Goal: Task Accomplishment & Management: Manage account settings

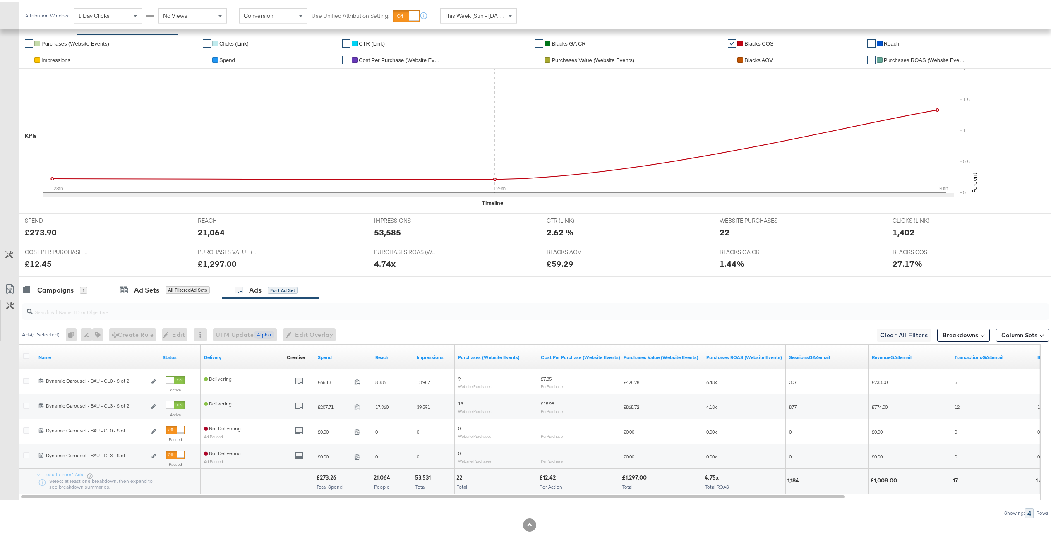
scroll to position [174, 0]
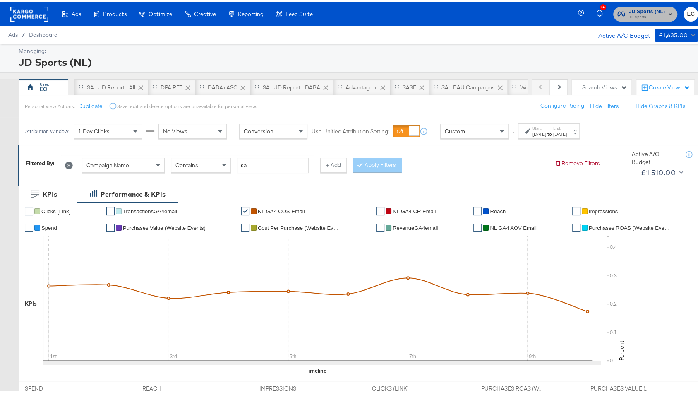
click at [629, 13] on span "JD Sports" at bounding box center [647, 15] width 36 height 7
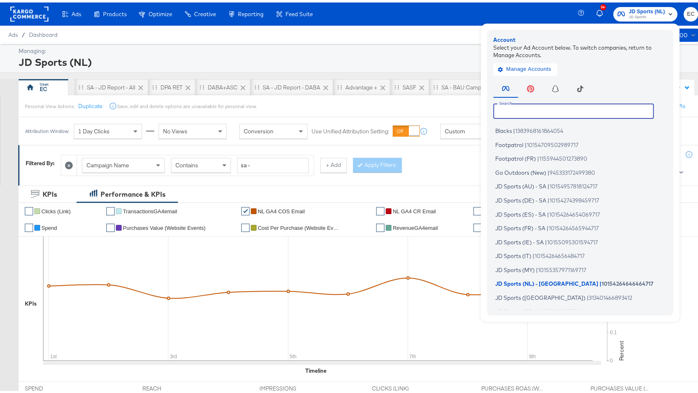
click at [519, 104] on input "text" at bounding box center [573, 108] width 160 height 15
type input "t"
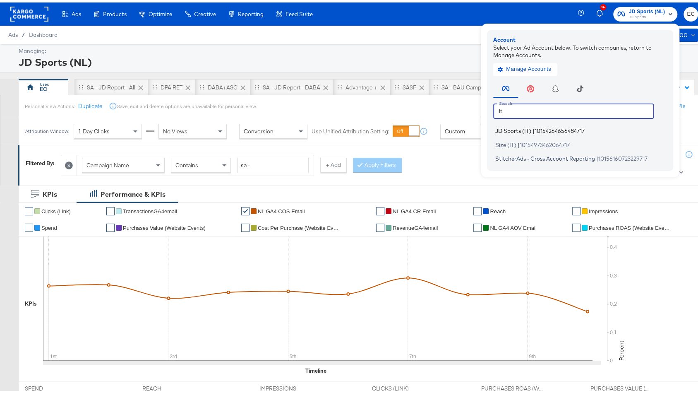
type input "it"
click at [534, 127] on span "10154264656484717" at bounding box center [559, 128] width 50 height 7
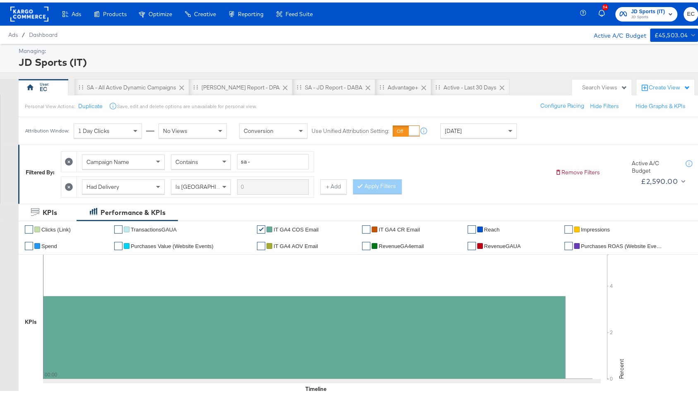
click at [470, 126] on div "Today" at bounding box center [479, 128] width 76 height 14
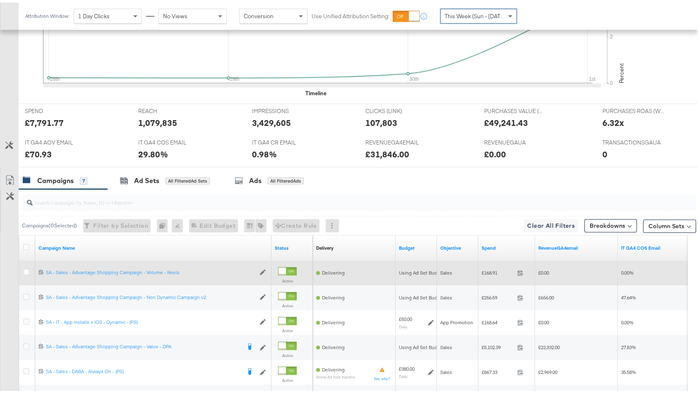
scroll to position [298, 0]
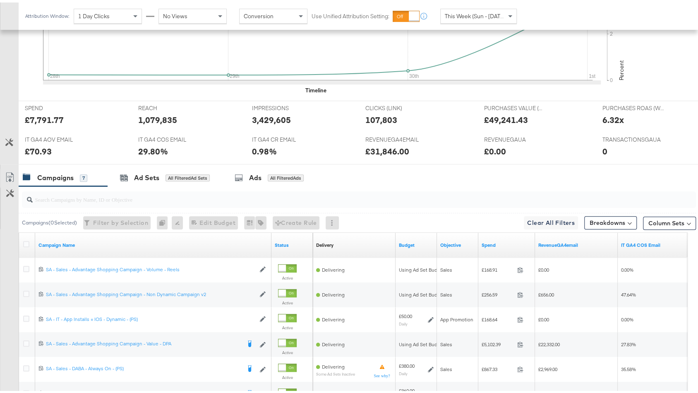
click at [507, 243] on div "Spend" at bounding box center [506, 242] width 57 height 13
click at [503, 240] on link "Spend" at bounding box center [506, 242] width 50 height 7
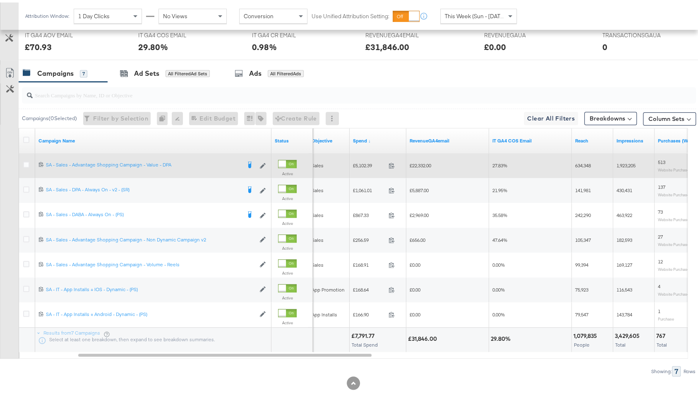
scroll to position [406, 0]
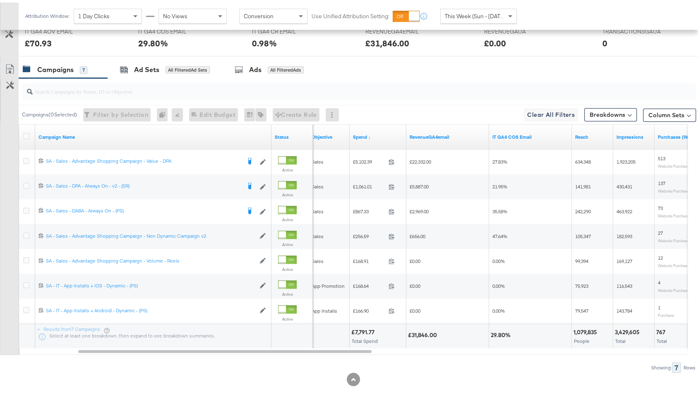
click at [473, 16] on span "This Week (Sun - [DATE])" at bounding box center [476, 13] width 62 height 7
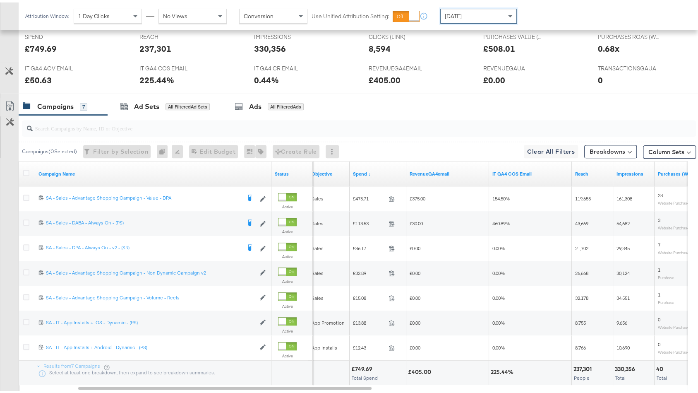
scroll to position [364, 0]
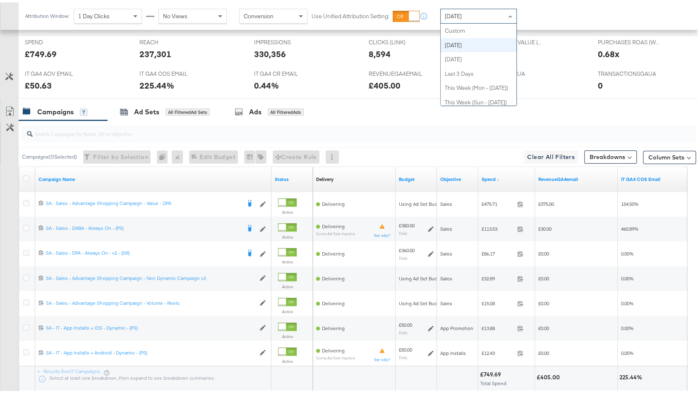
click at [486, 12] on div "[DATE]" at bounding box center [479, 14] width 76 height 14
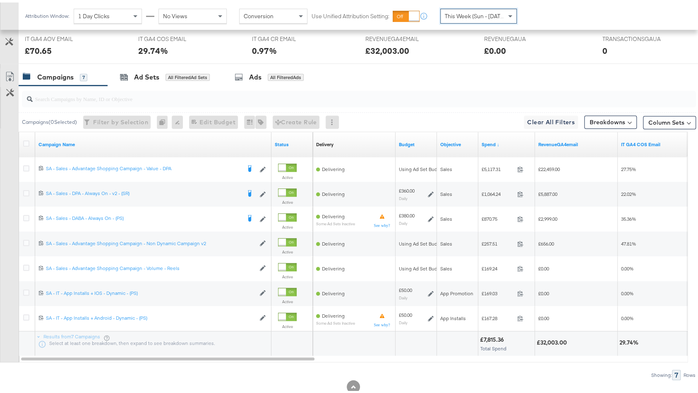
scroll to position [417, 0]
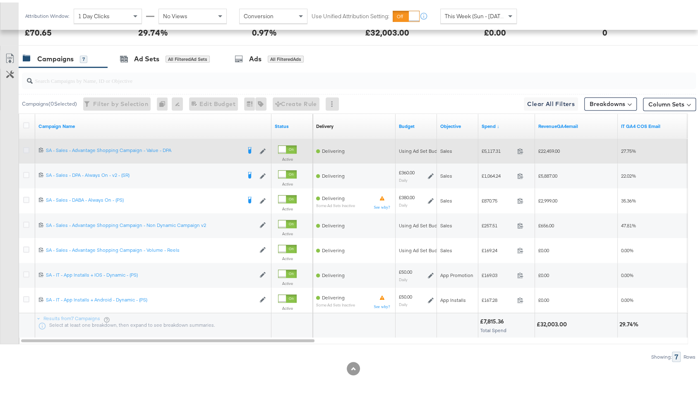
click at [26, 144] on icon at bounding box center [26, 147] width 6 height 6
click at [0, 0] on input "checkbox" at bounding box center [0, 0] width 0 height 0
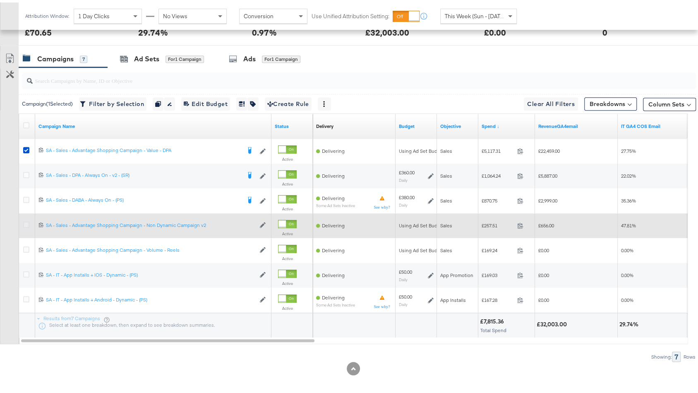
click at [27, 219] on icon at bounding box center [26, 222] width 6 height 6
click at [0, 0] on input "checkbox" at bounding box center [0, 0] width 0 height 0
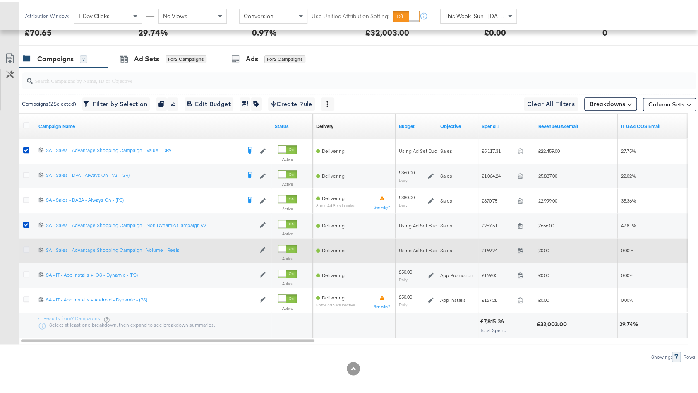
click at [26, 244] on icon at bounding box center [26, 247] width 6 height 6
click at [0, 0] on input "checkbox" at bounding box center [0, 0] width 0 height 0
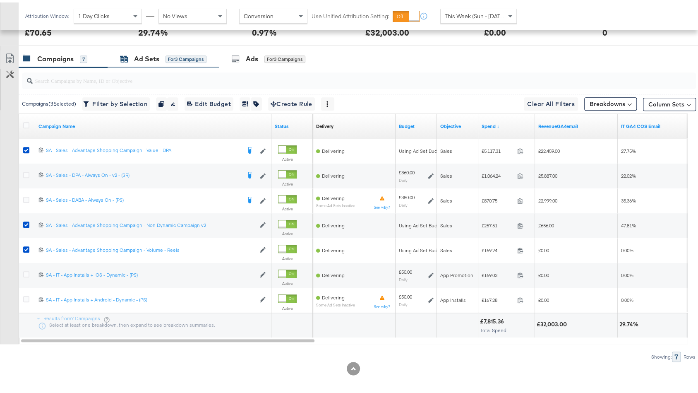
click at [156, 53] on div "Ad Sets" at bounding box center [146, 57] width 25 height 10
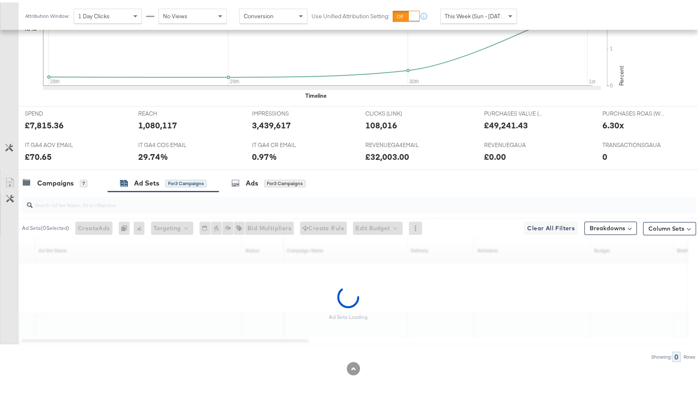
scroll to position [318, 0]
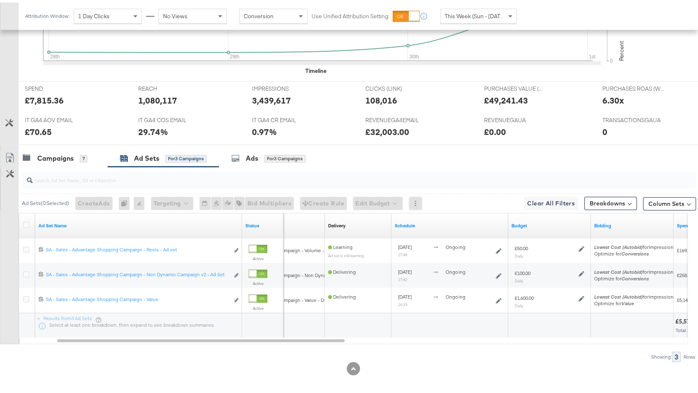
click at [21, 218] on div at bounding box center [27, 222] width 15 height 15
click at [25, 219] on icon at bounding box center [26, 222] width 6 height 6
click at [0, 0] on input "checkbox" at bounding box center [0, 0] width 0 height 0
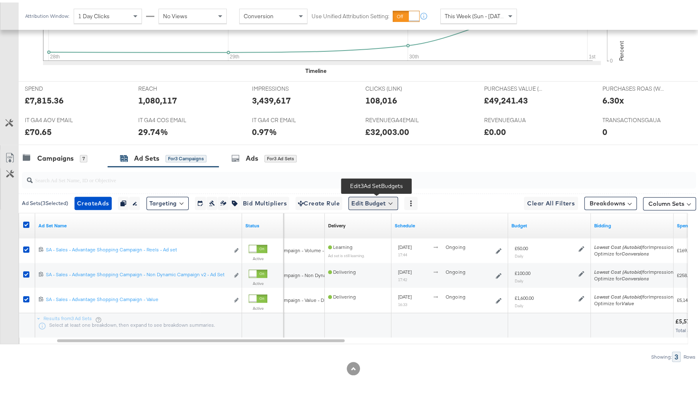
click at [385, 196] on button "Edit Budget" at bounding box center [373, 200] width 50 height 13
click at [382, 160] on div "Campaigns 7 Ad Sets for 3 Campaigns Ads for 3 Ad Sets" at bounding box center [362, 156] width 687 height 18
click at [78, 159] on div "Campaigns 7" at bounding box center [63, 156] width 89 height 18
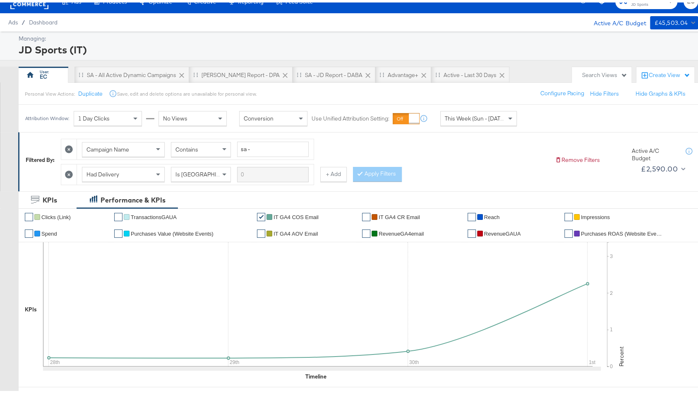
scroll to position [0, 0]
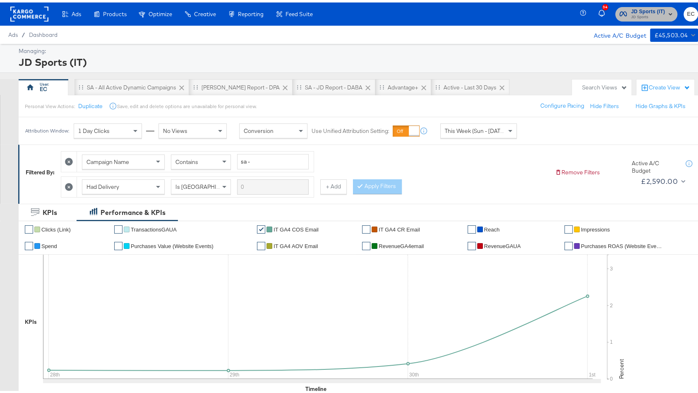
click at [665, 11] on rect "button" at bounding box center [670, 12] width 10 height 10
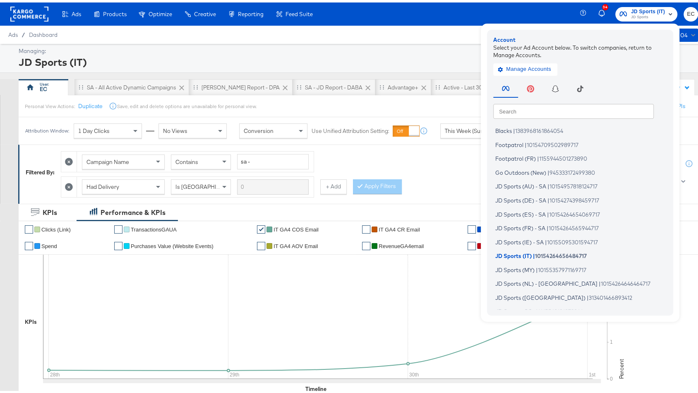
click at [502, 106] on input "text" at bounding box center [573, 108] width 160 height 15
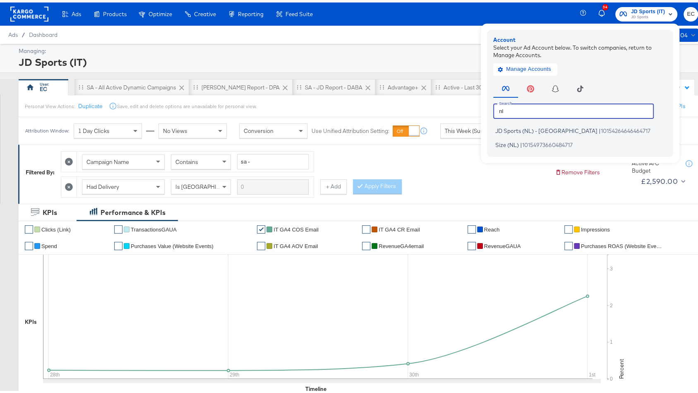
type input "nl"
click at [524, 126] on span "JD Sports (NL) - SA" at bounding box center [546, 128] width 102 height 7
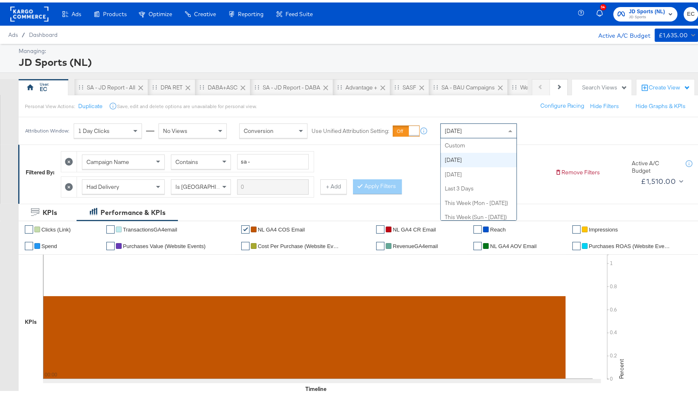
click at [460, 133] on div "[DATE]" at bounding box center [479, 128] width 76 height 14
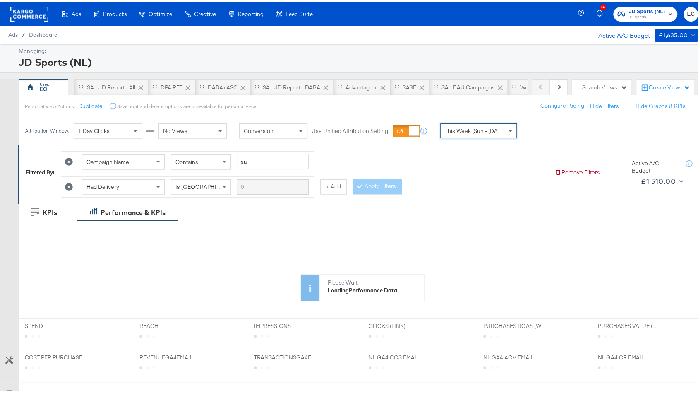
click at [469, 181] on div "Campaign Name Contains sa - Had Delivery Is Greater Than + Add Apply Filters" at bounding box center [304, 169] width 487 height 50
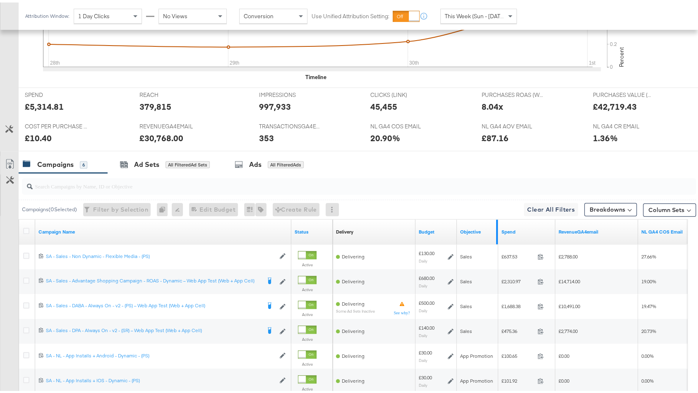
scroll to position [392, 0]
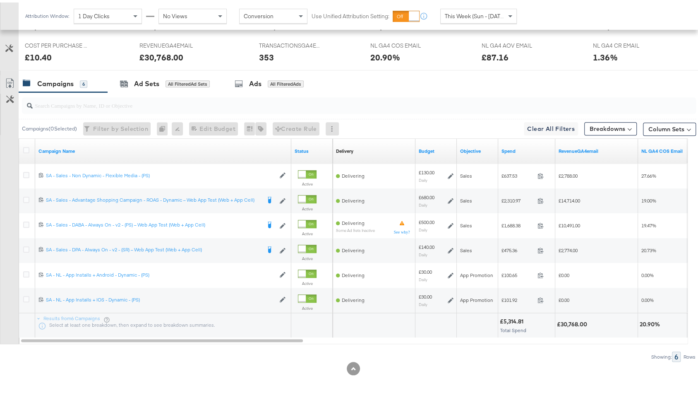
click at [536, 150] on div "Spend" at bounding box center [526, 148] width 57 height 13
click at [533, 145] on link "Spend" at bounding box center [526, 148] width 50 height 7
